Goal: Information Seeking & Learning: Understand process/instructions

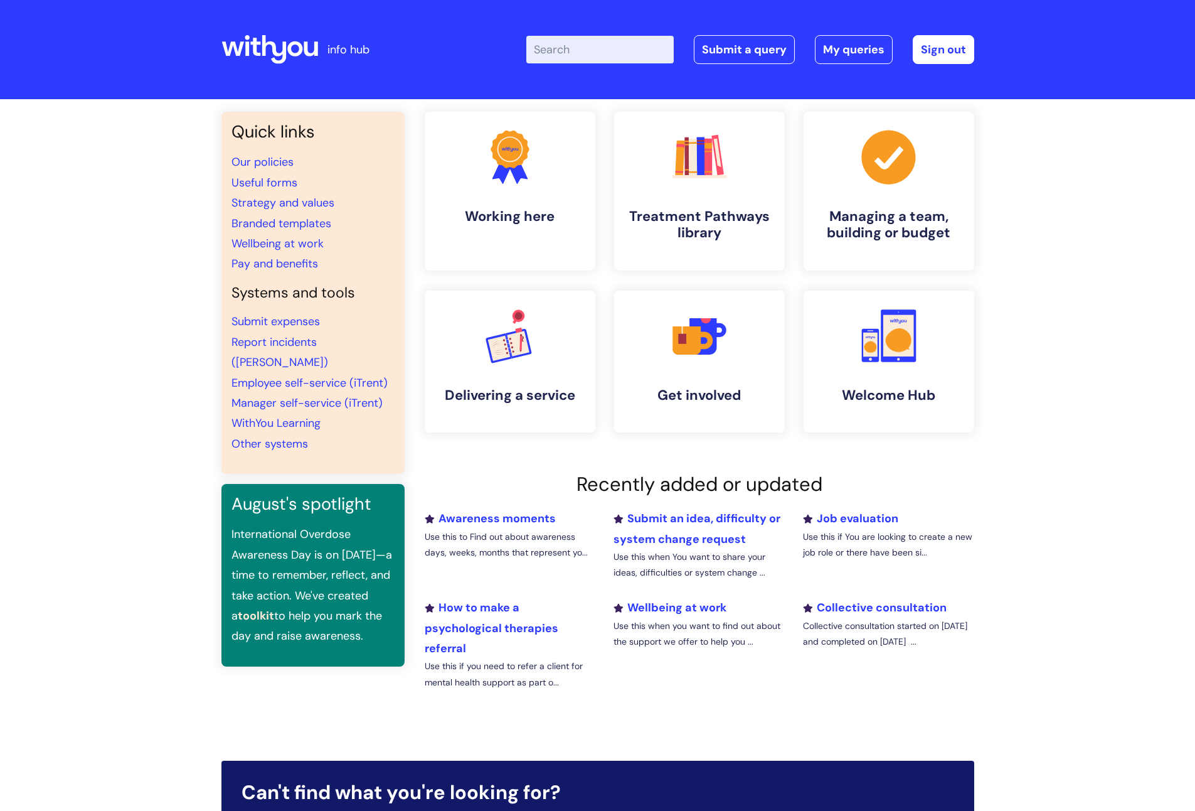
click at [639, 44] on input "Enter your search term here..." at bounding box center [599, 50] width 147 height 28
type input "carer"
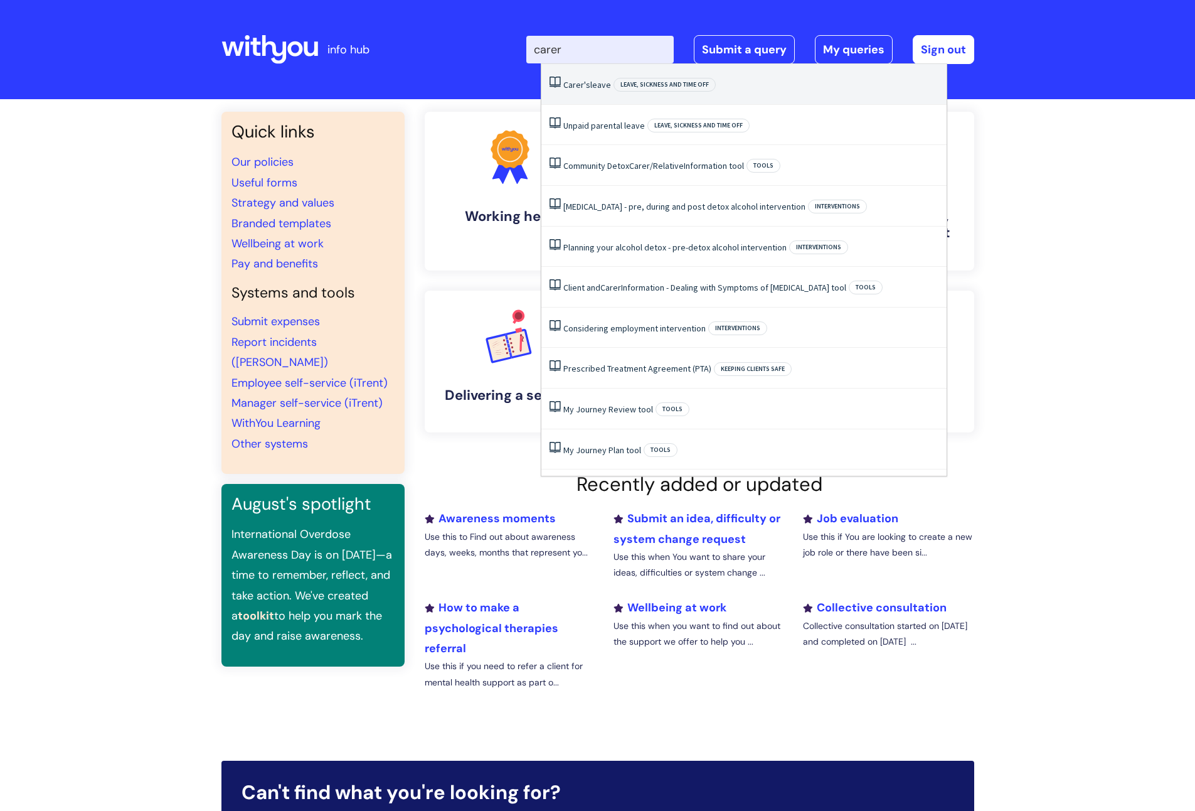
click at [605, 83] on link "Carer's leave" at bounding box center [587, 84] width 48 height 11
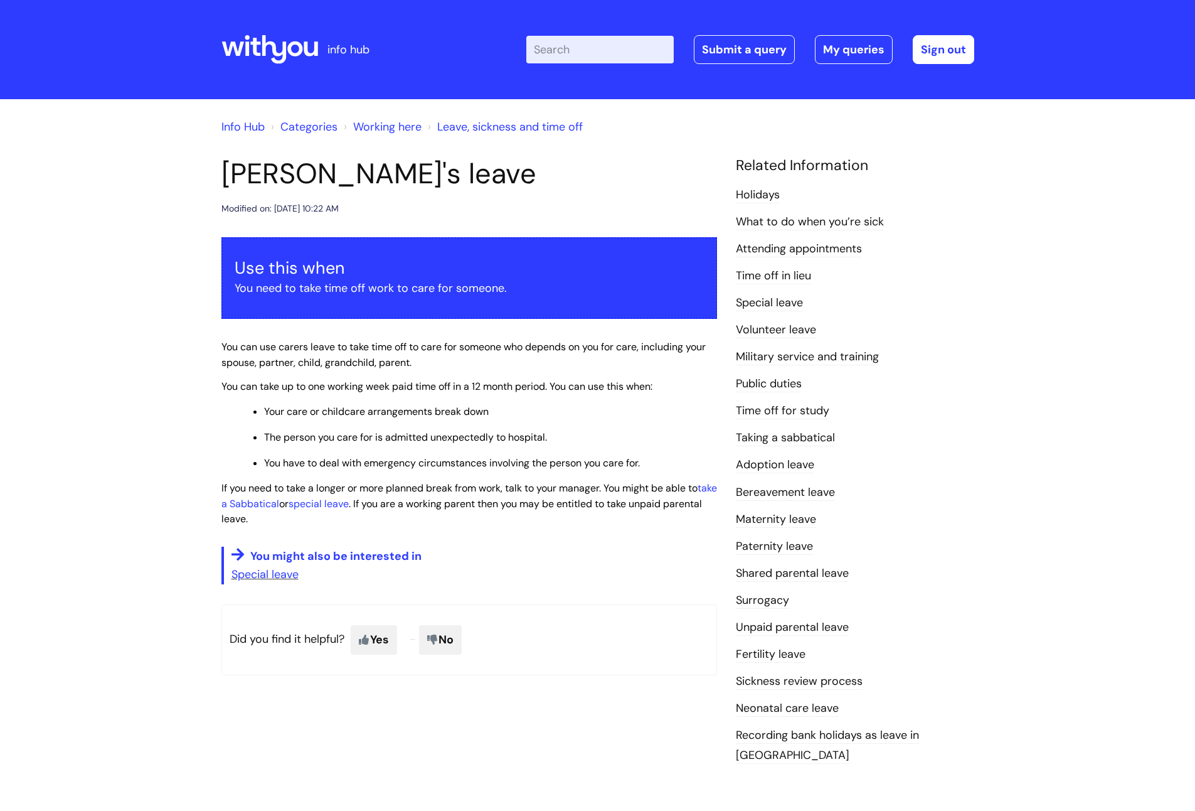
click at [572, 51] on input "Enter your search term here..." at bounding box center [599, 50] width 147 height 28
type input "birthday"
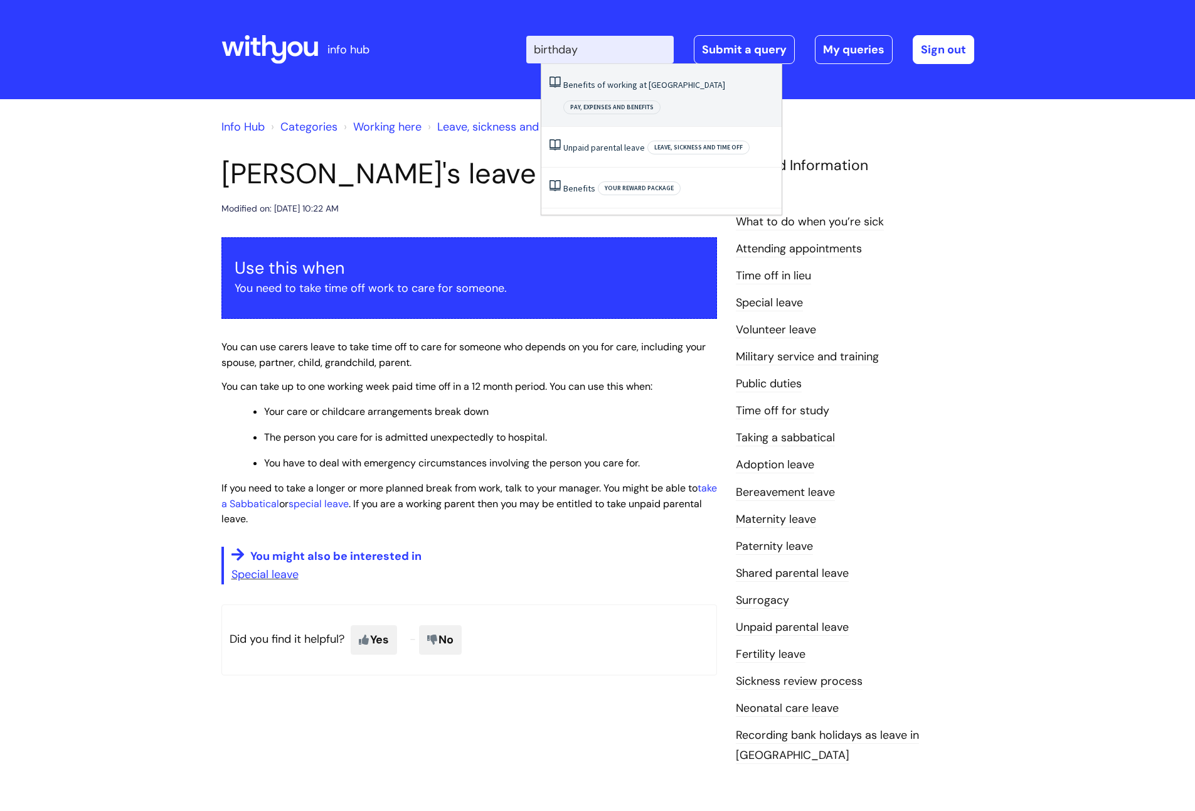
click at [584, 87] on link "Benefits of working at [GEOGRAPHIC_DATA]" at bounding box center [644, 84] width 162 height 11
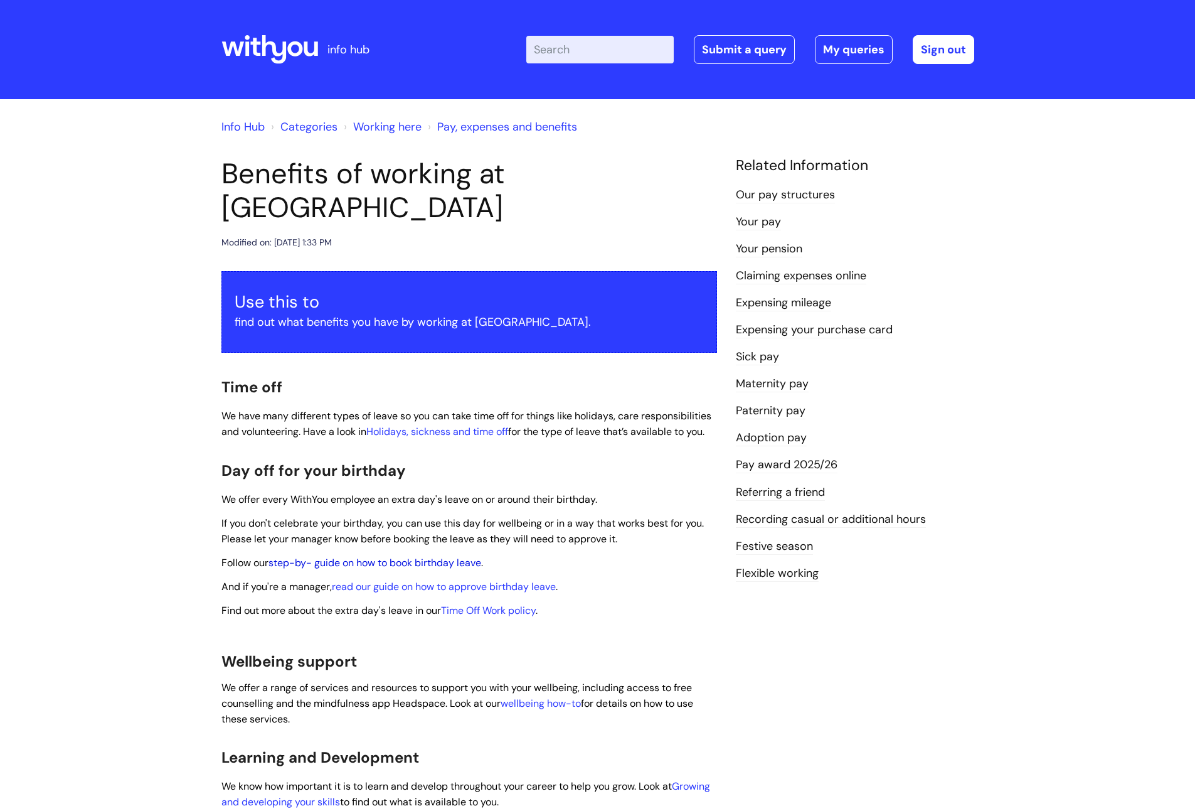
click at [424, 556] on link "step-by- guide on how to book birthday leave" at bounding box center [375, 562] width 213 height 13
